Goal: Information Seeking & Learning: Learn about a topic

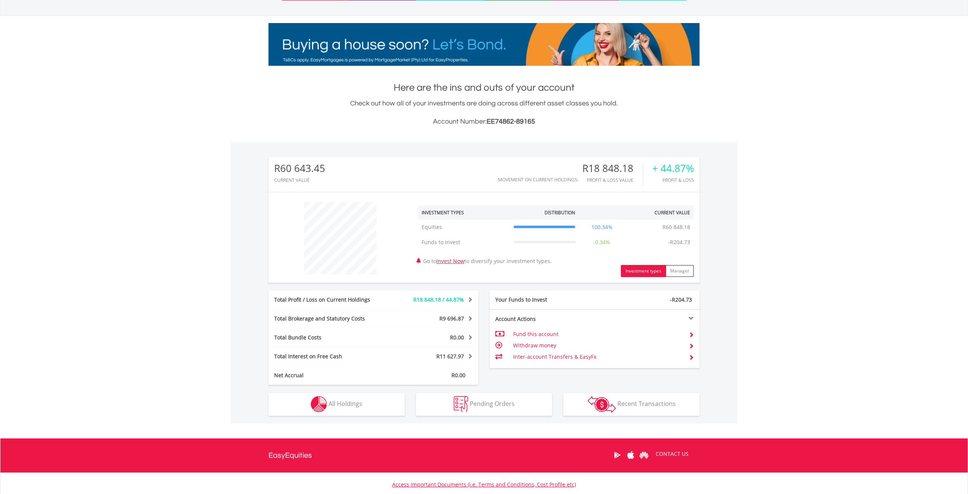
scroll to position [118, 0]
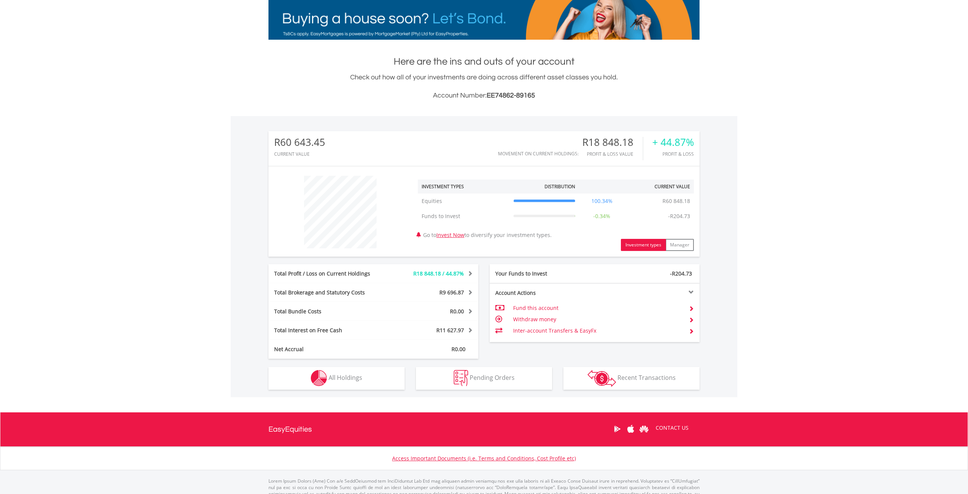
click at [318, 292] on div "Total Brokerage and Statutory Costs" at bounding box center [330, 293] width 123 height 8
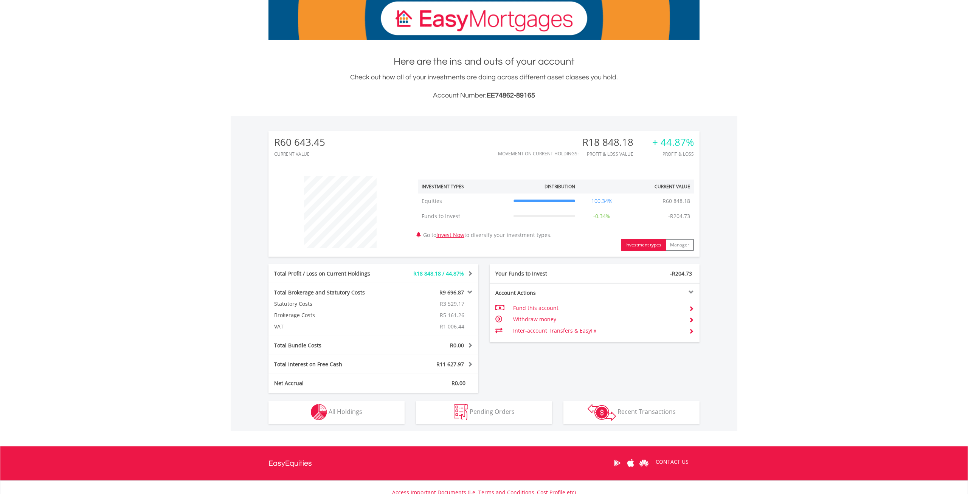
click at [311, 348] on div "Total Bundle Costs" at bounding box center [330, 346] width 123 height 8
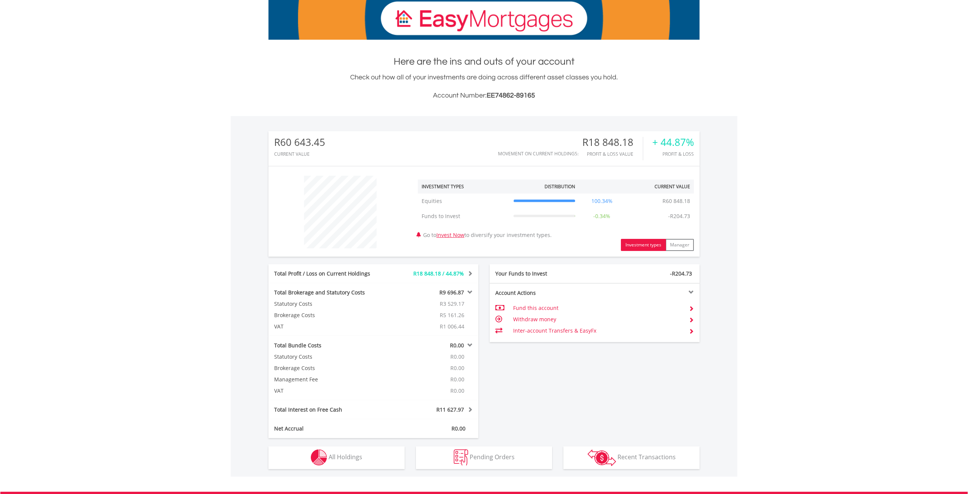
click at [297, 412] on div "Total Interest on Free Cash" at bounding box center [330, 410] width 123 height 8
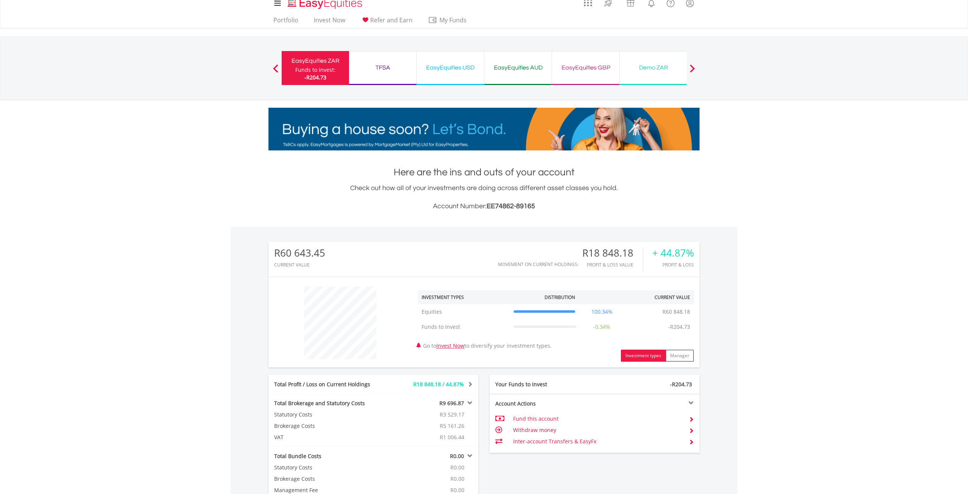
scroll to position [0, 0]
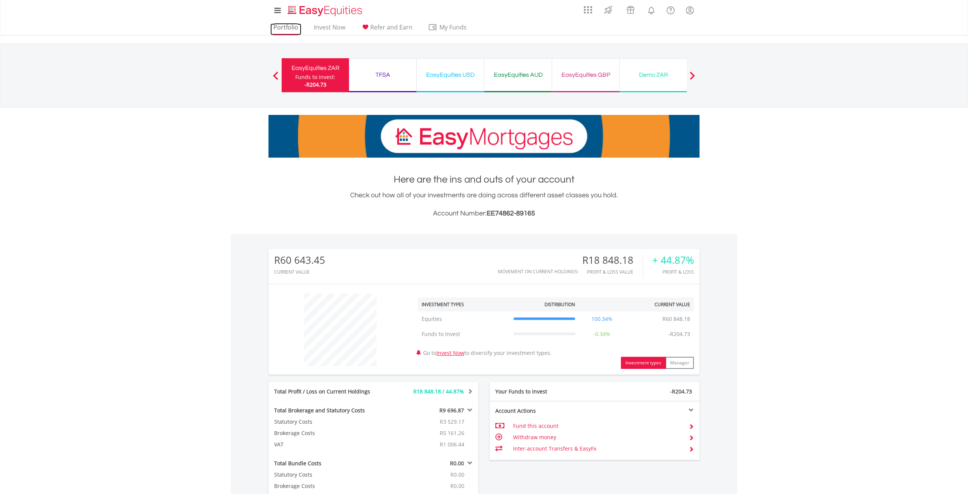
click at [286, 30] on link "Portfolio" at bounding box center [285, 29] width 31 height 12
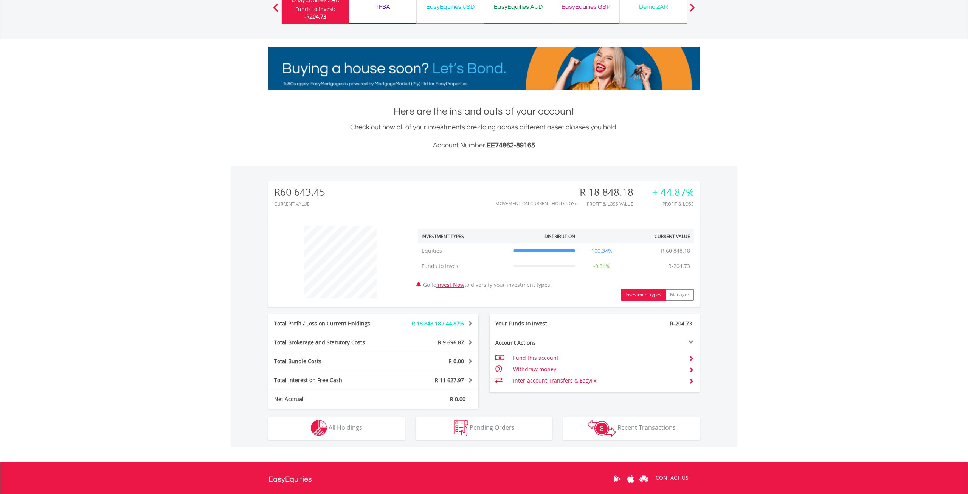
scroll to position [144, 0]
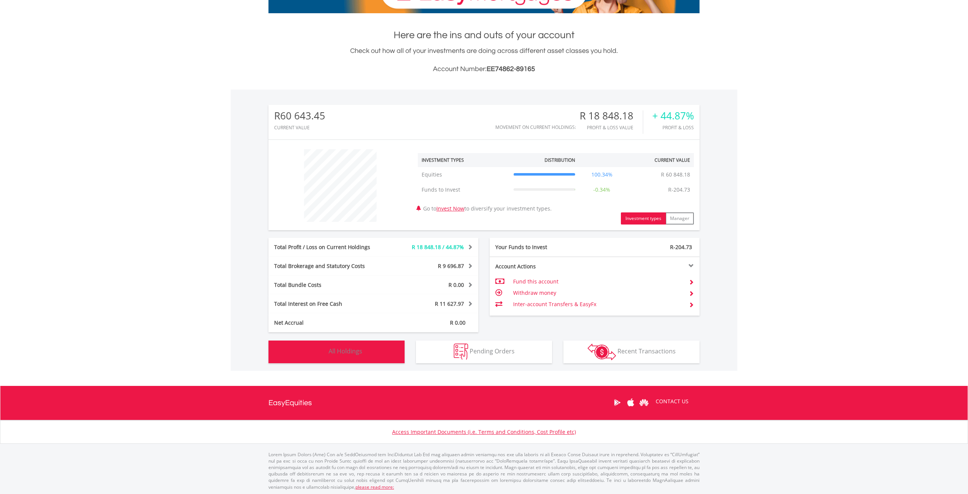
click at [343, 354] on span "All Holdings" at bounding box center [346, 351] width 34 height 8
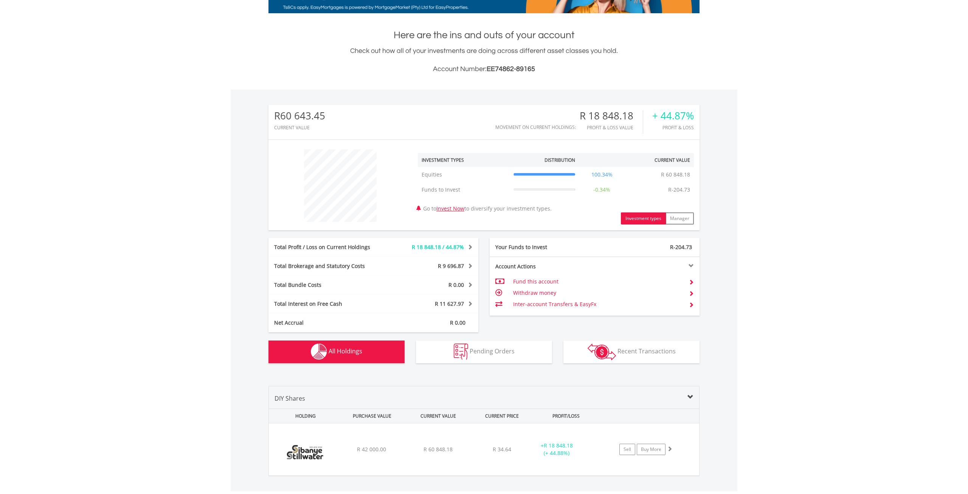
scroll to position [265, 0]
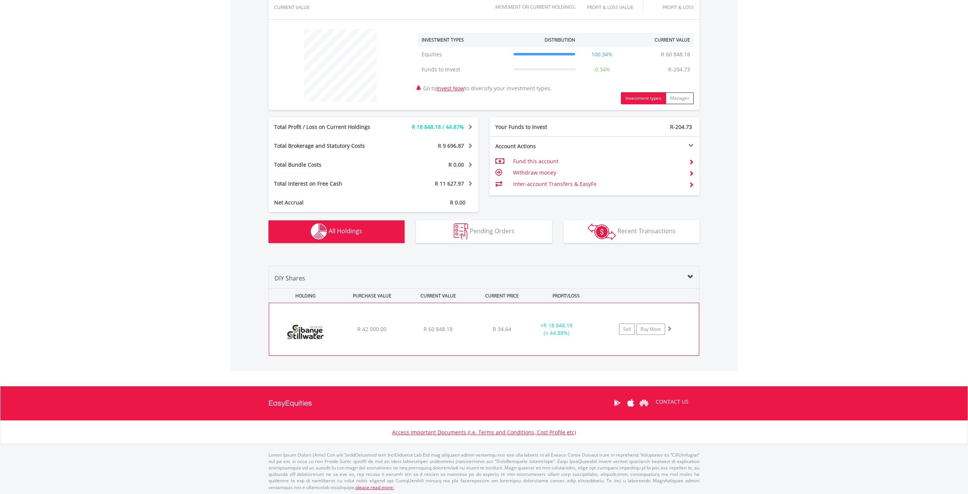
click at [434, 337] on div "﻿ Sibanye Stillwater Limited R 42 000.00 R 60 848.18 R 34.64 + R 18 848.18 (+ 4…" at bounding box center [484, 329] width 430 height 52
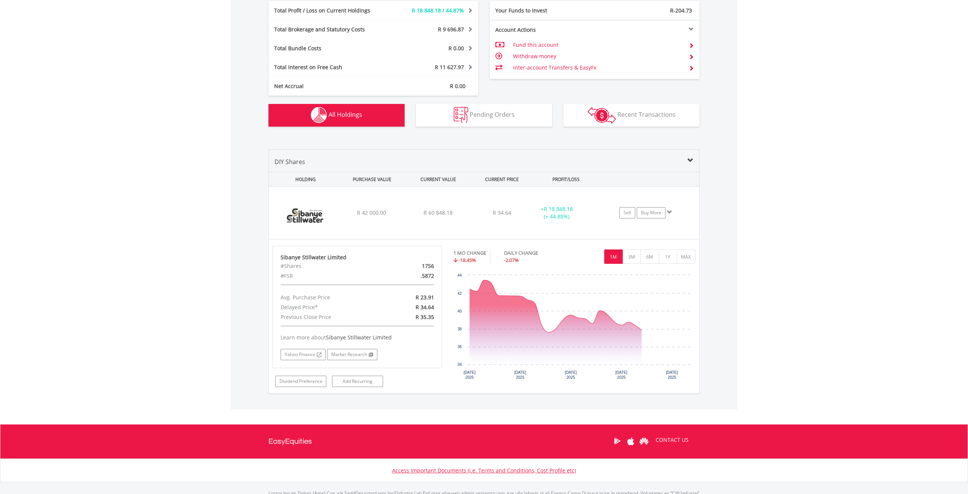
scroll to position [418, 0]
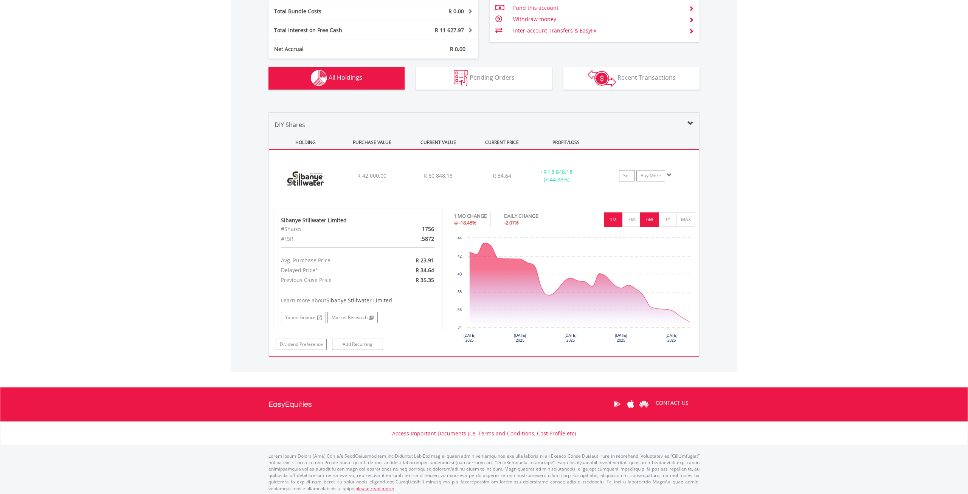
click at [646, 217] on button "6M" at bounding box center [649, 220] width 19 height 14
